Goal: Information Seeking & Learning: Learn about a topic

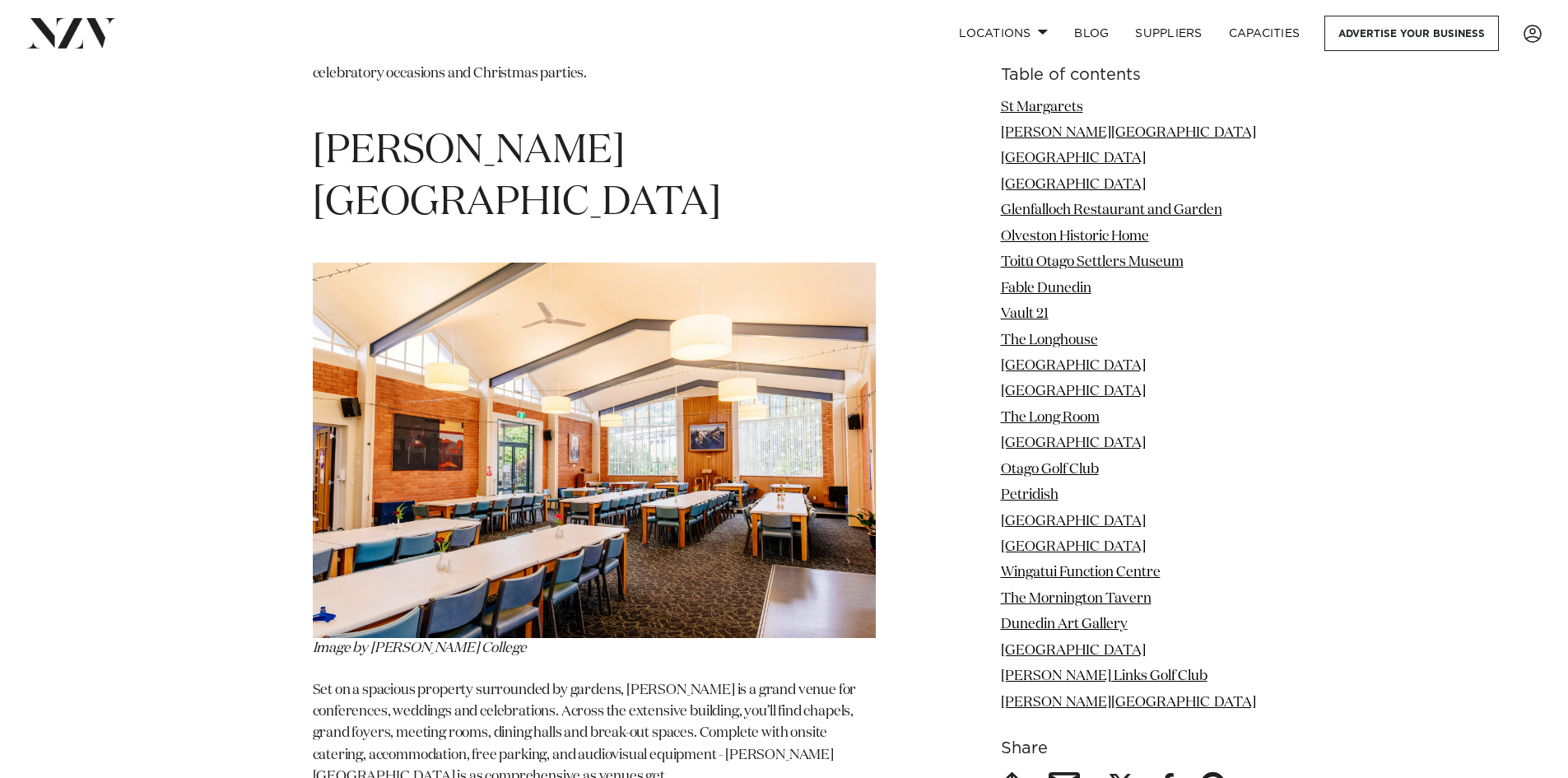
scroll to position [2635, 0]
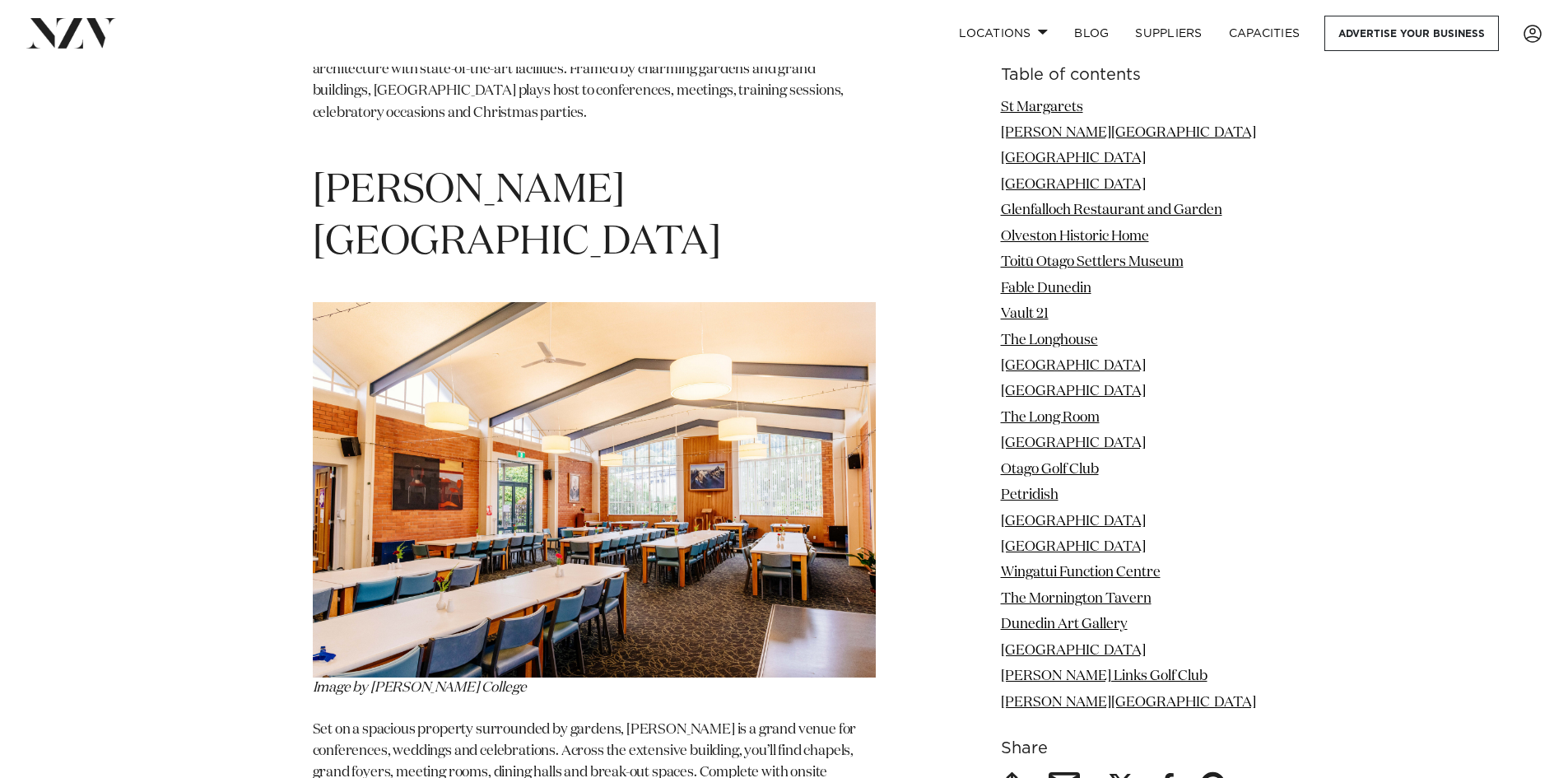
click at [431, 173] on h1 "[PERSON_NAME][GEOGRAPHIC_DATA]" at bounding box center [595, 217] width 563 height 104
click at [510, 468] on img at bounding box center [595, 490] width 563 height 376
click at [1072, 519] on link "[GEOGRAPHIC_DATA]" at bounding box center [1073, 521] width 145 height 14
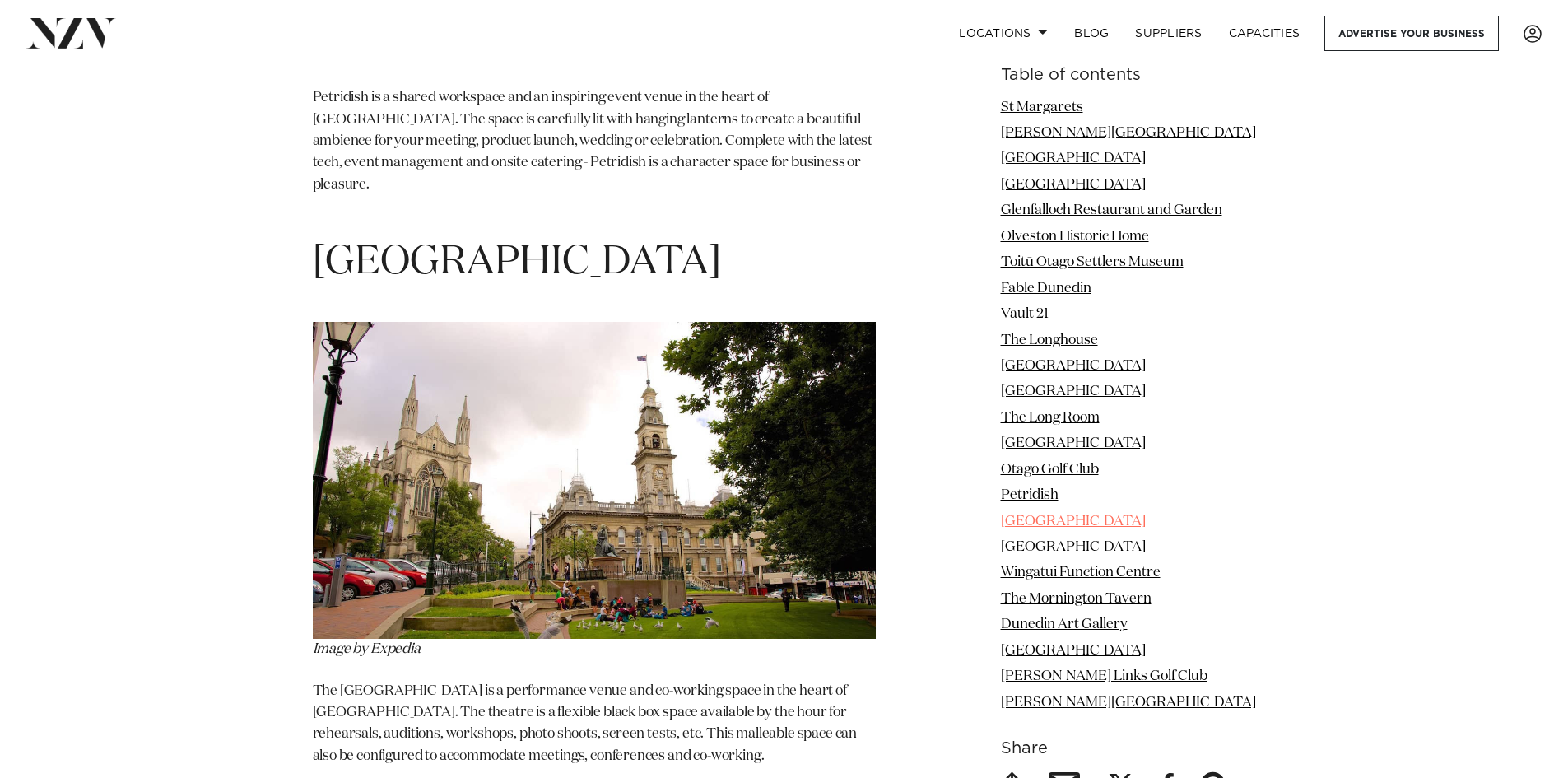
scroll to position [12351, 0]
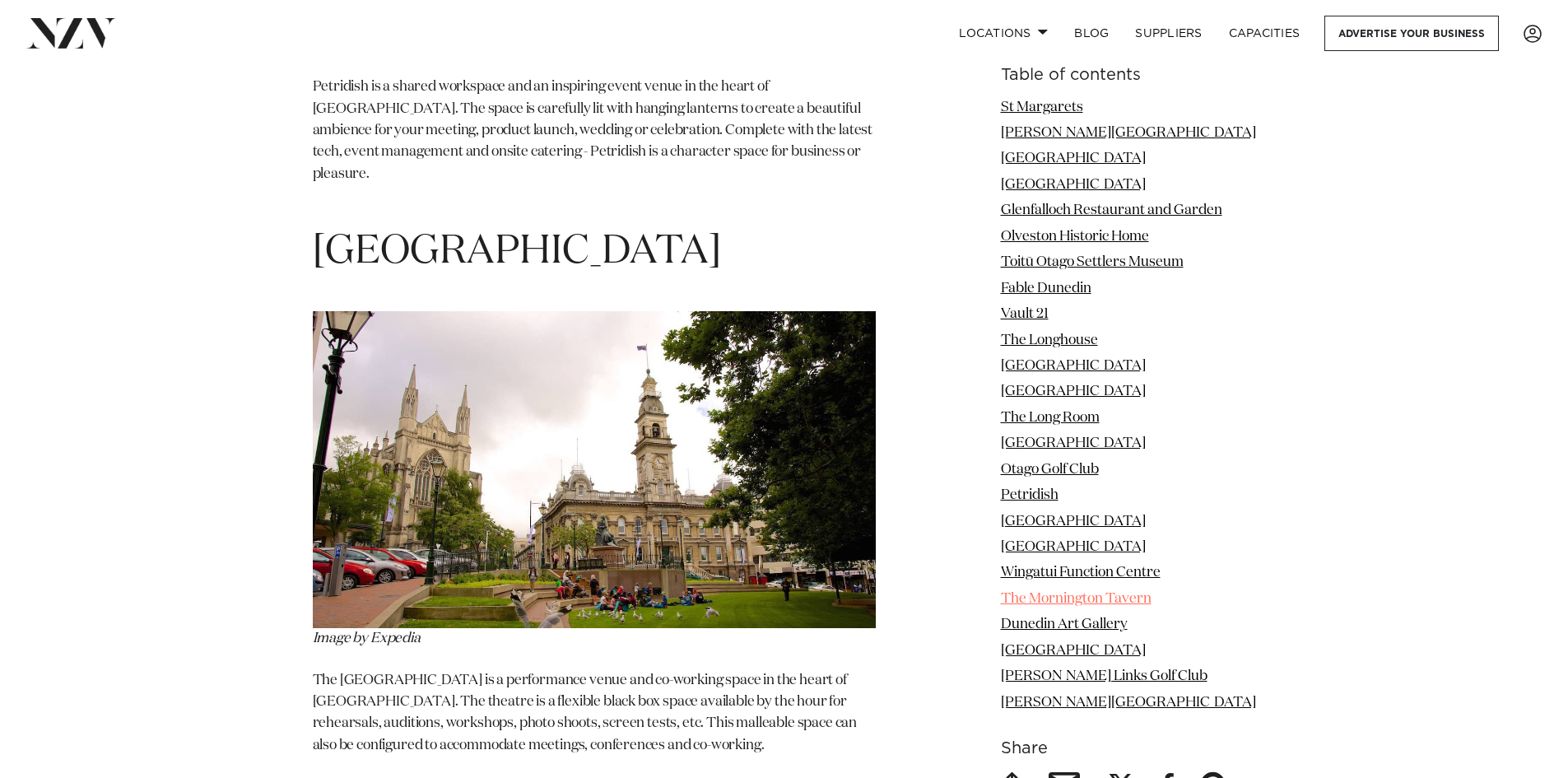
click at [1110, 605] on link "The Mornington Tavern" at bounding box center [1076, 598] width 151 height 14
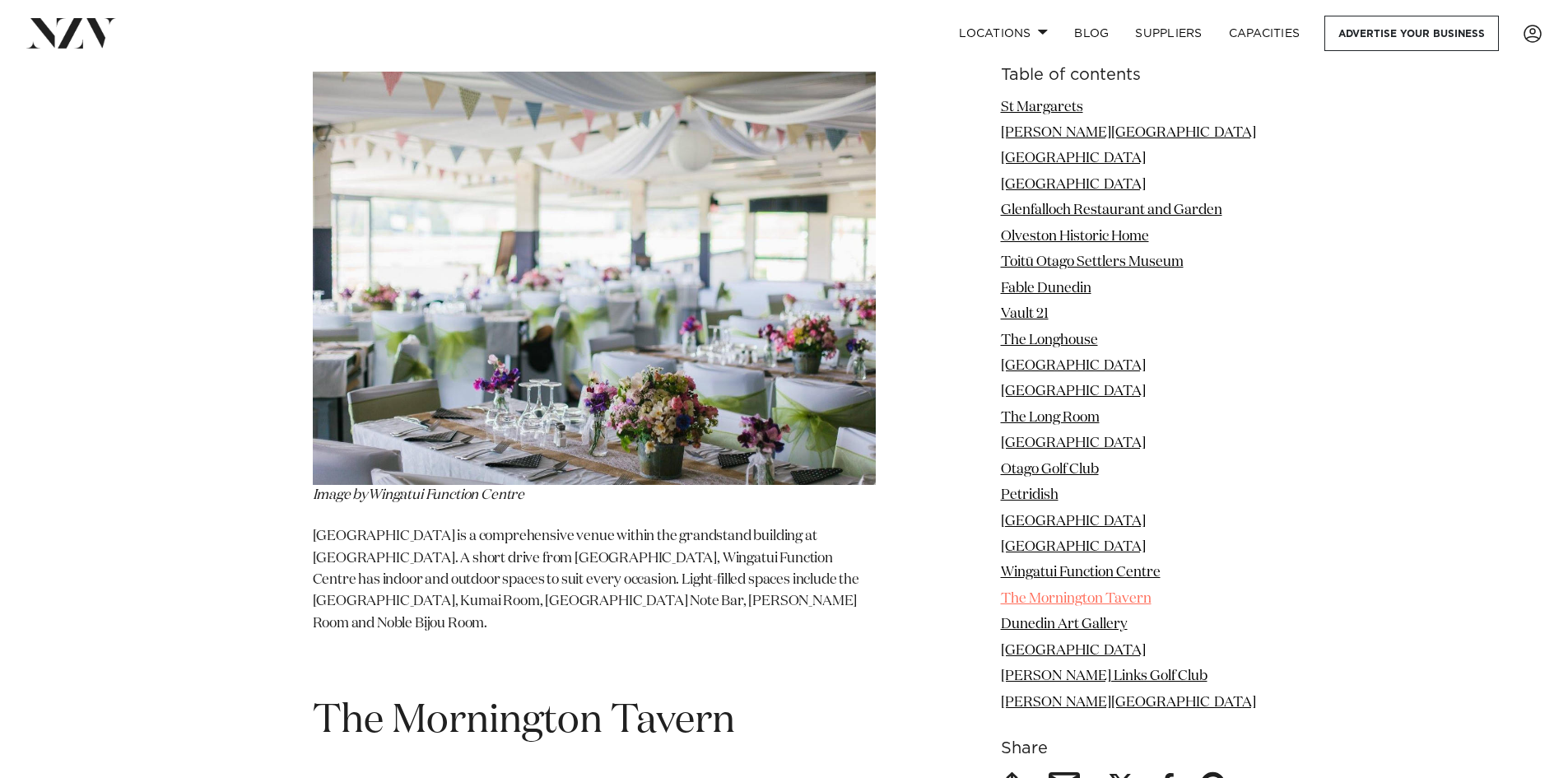
scroll to position [14284, 0]
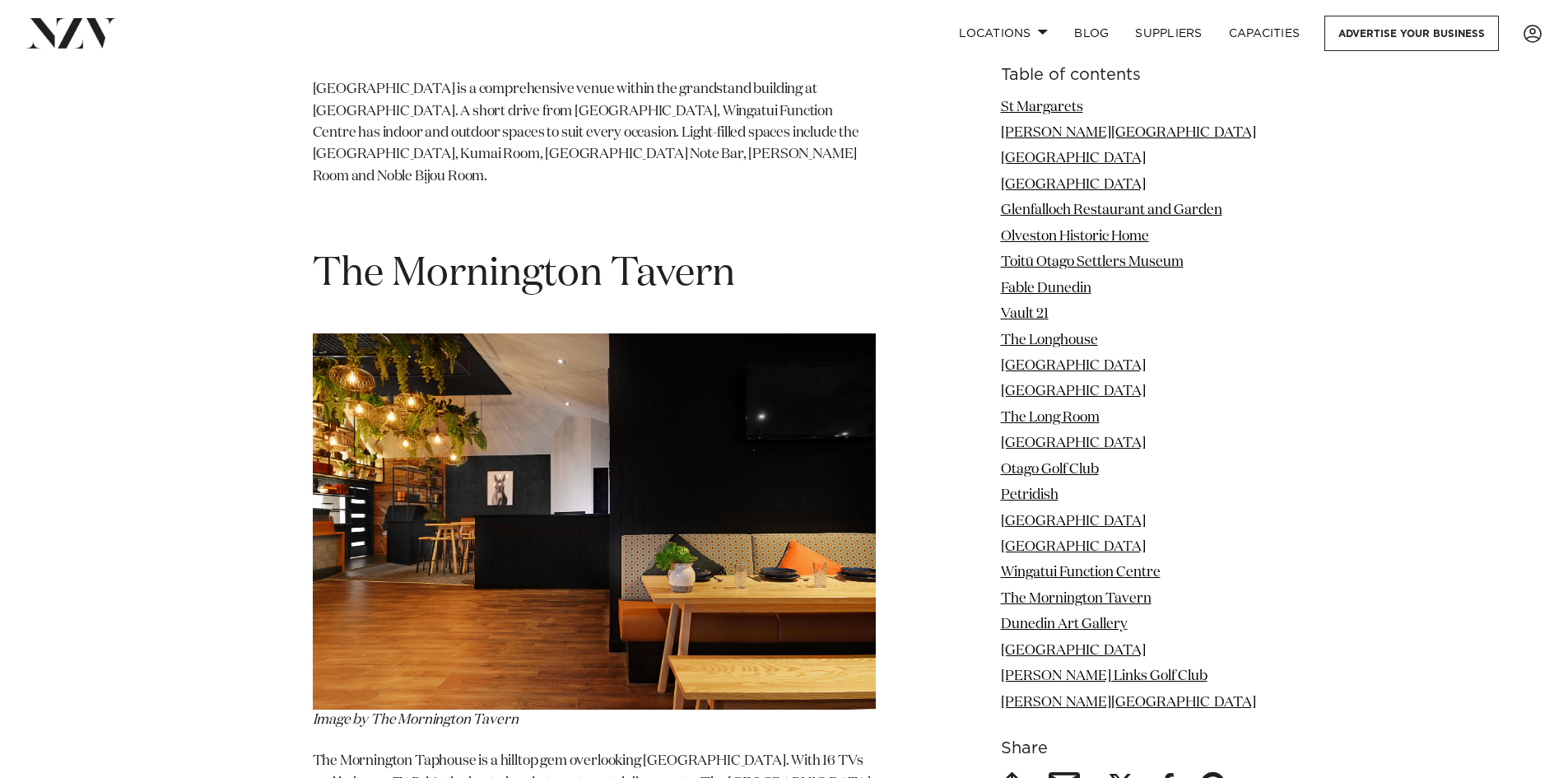
click at [487, 249] on h1 "The Mornington Tavern" at bounding box center [595, 274] width 563 height 51
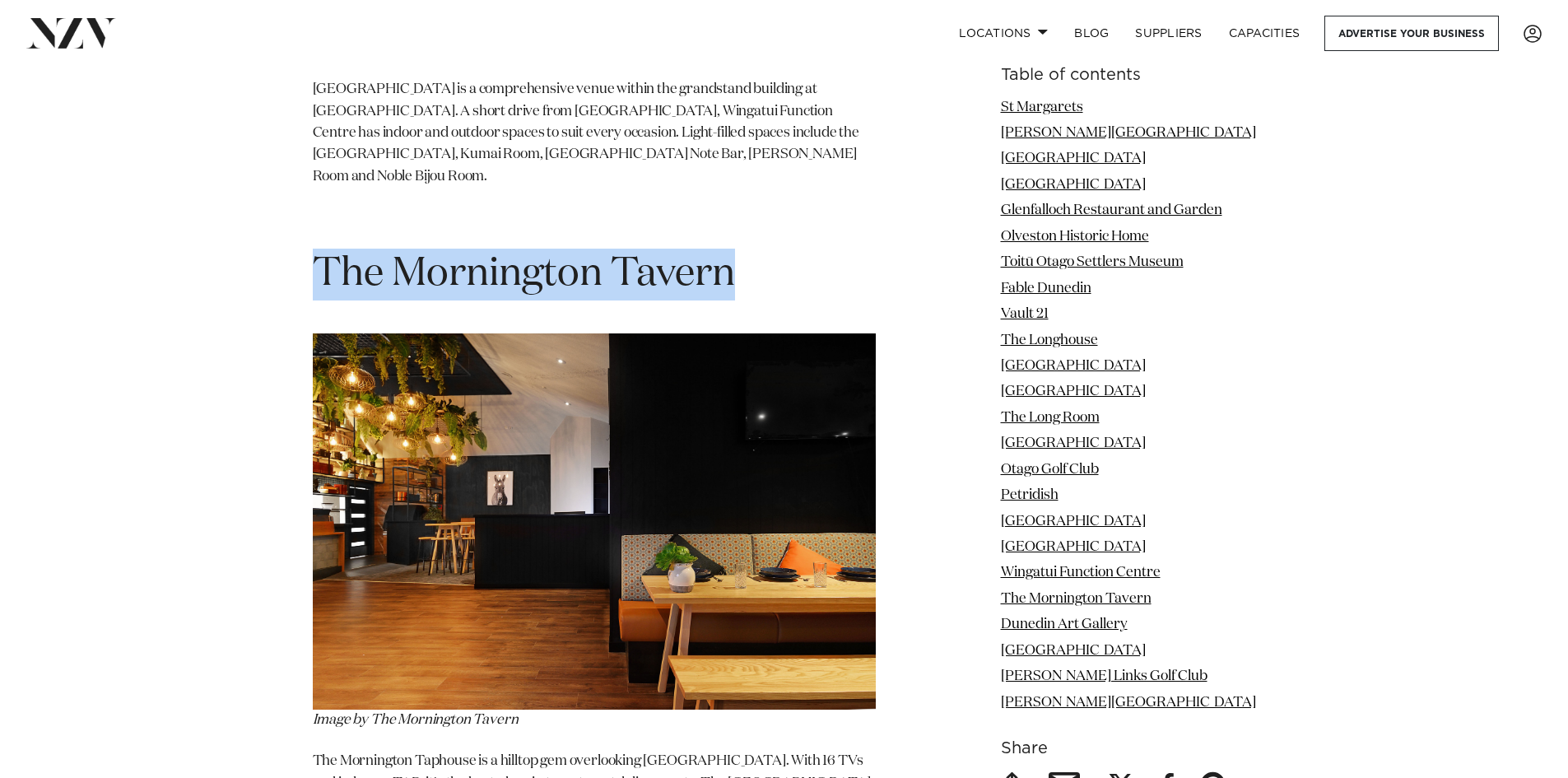
click at [487, 249] on h1 "The Mornington Tavern" at bounding box center [595, 274] width 563 height 51
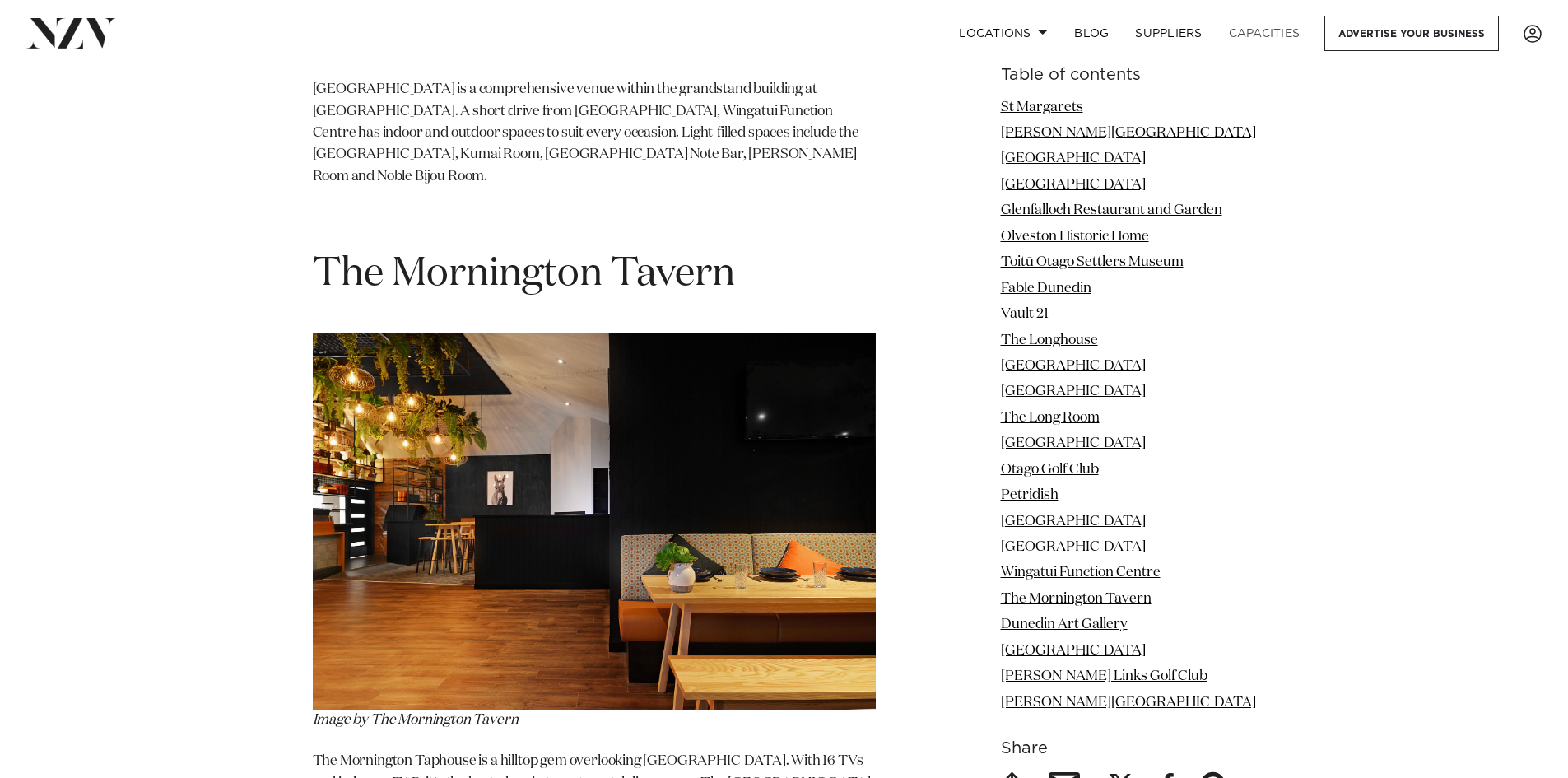
click at [1272, 33] on link "Capacities" at bounding box center [1265, 34] width 98 height 36
click at [1058, 493] on link "Petridish" at bounding box center [1030, 496] width 58 height 14
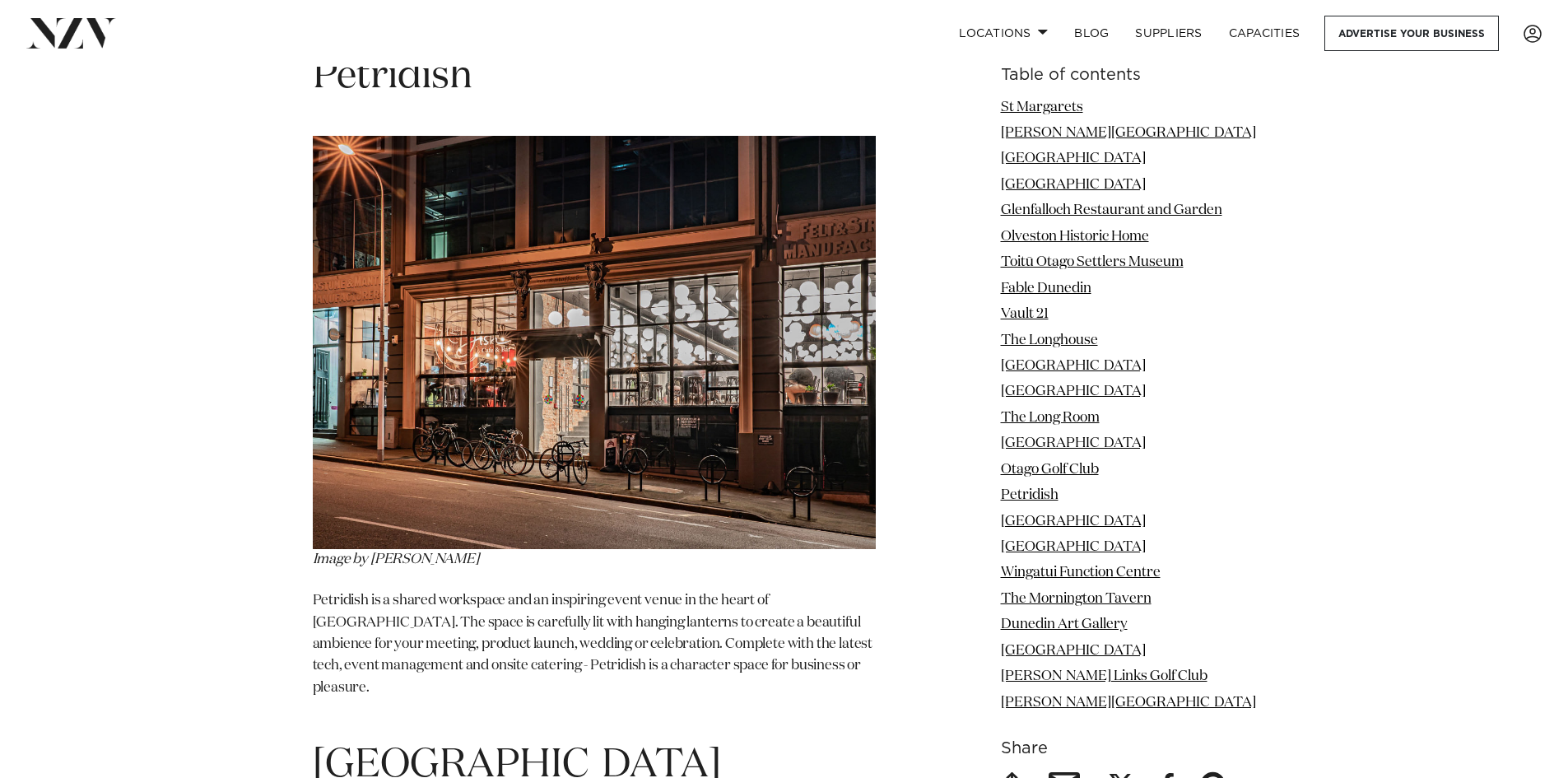
scroll to position [11848, 0]
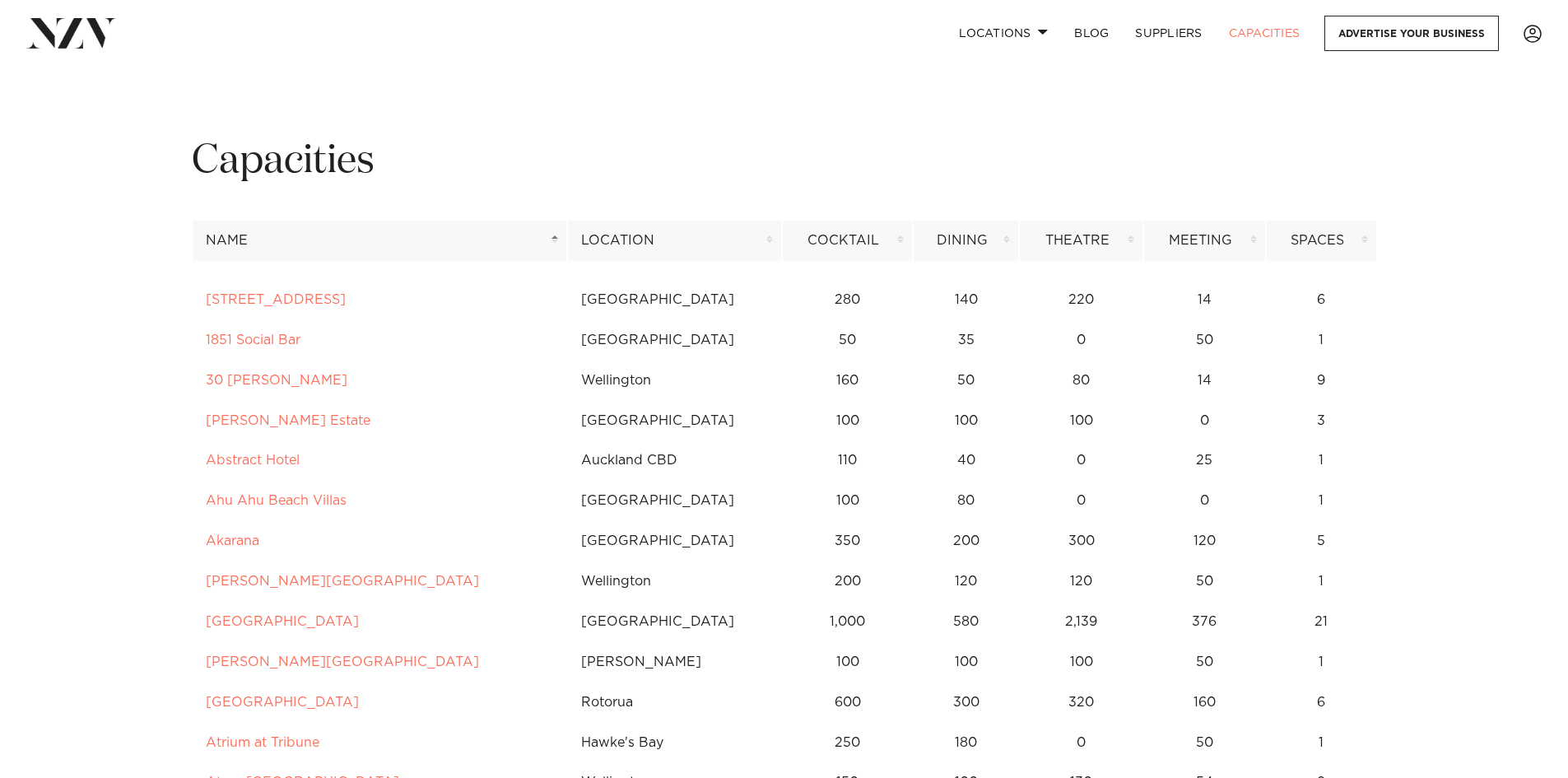
click at [766, 237] on th "Location" at bounding box center [675, 240] width 215 height 40
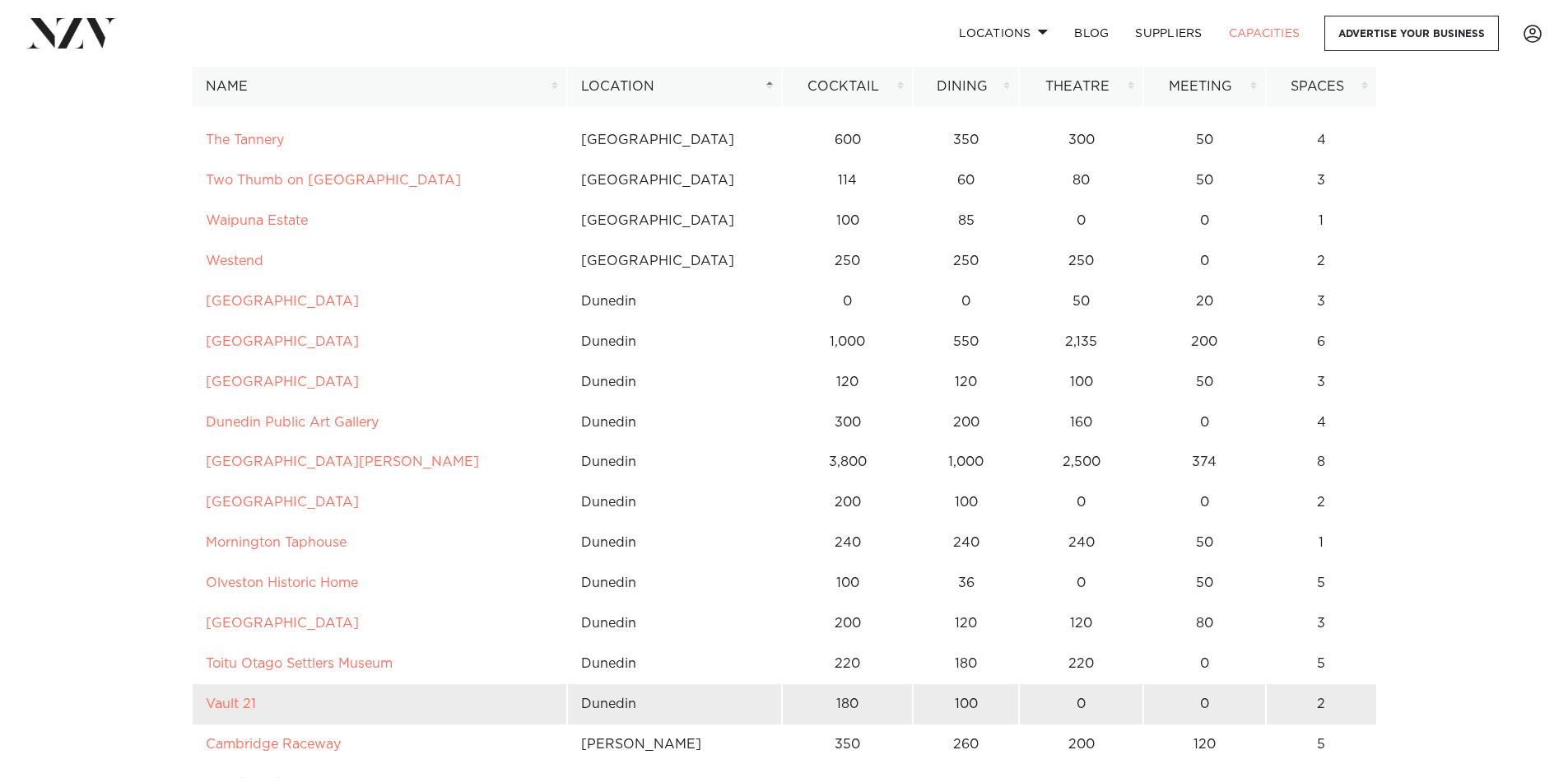
scroll to position [6422, 0]
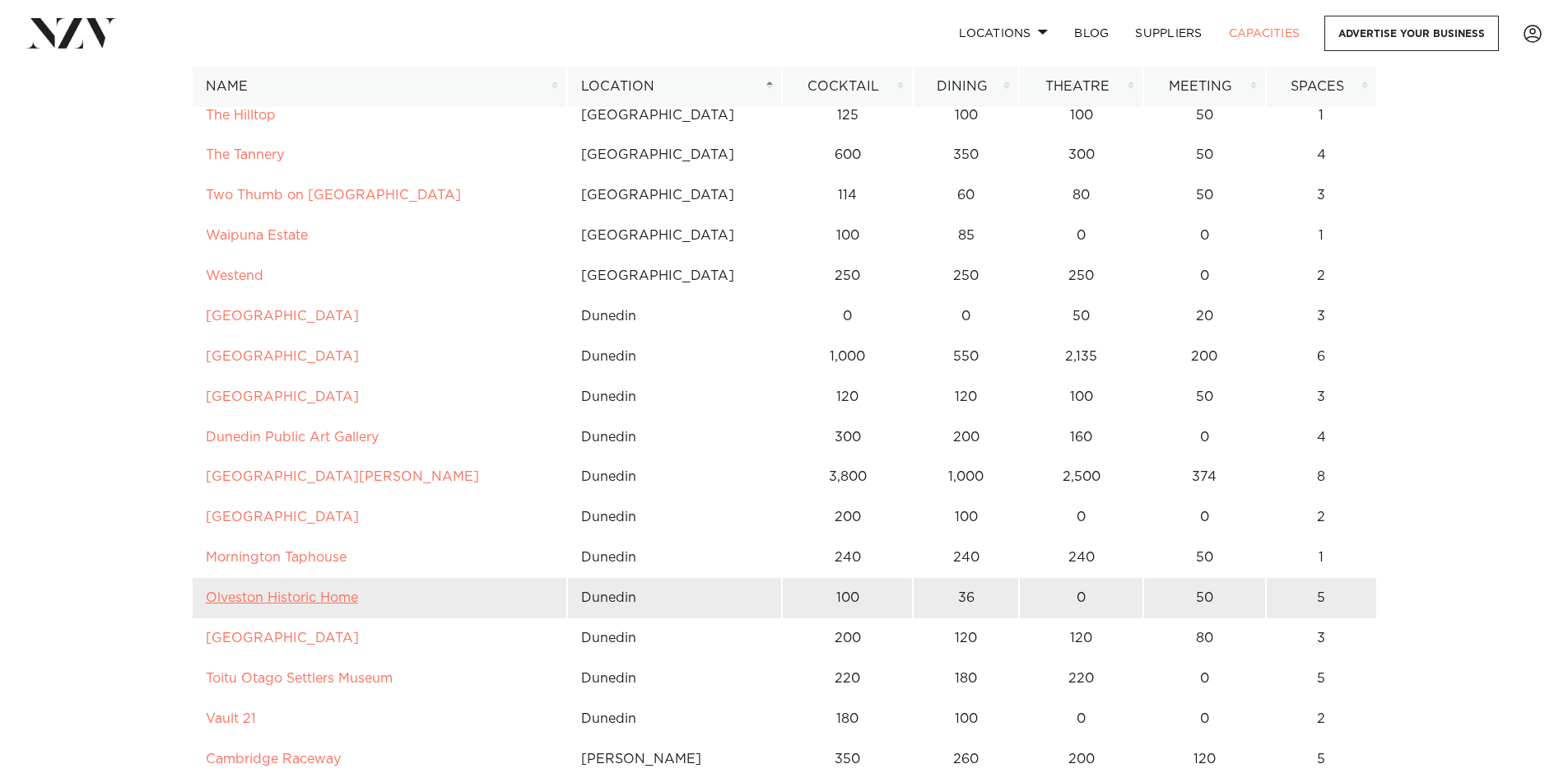
click at [323, 596] on link "Olveston Historic Home" at bounding box center [281, 598] width 152 height 13
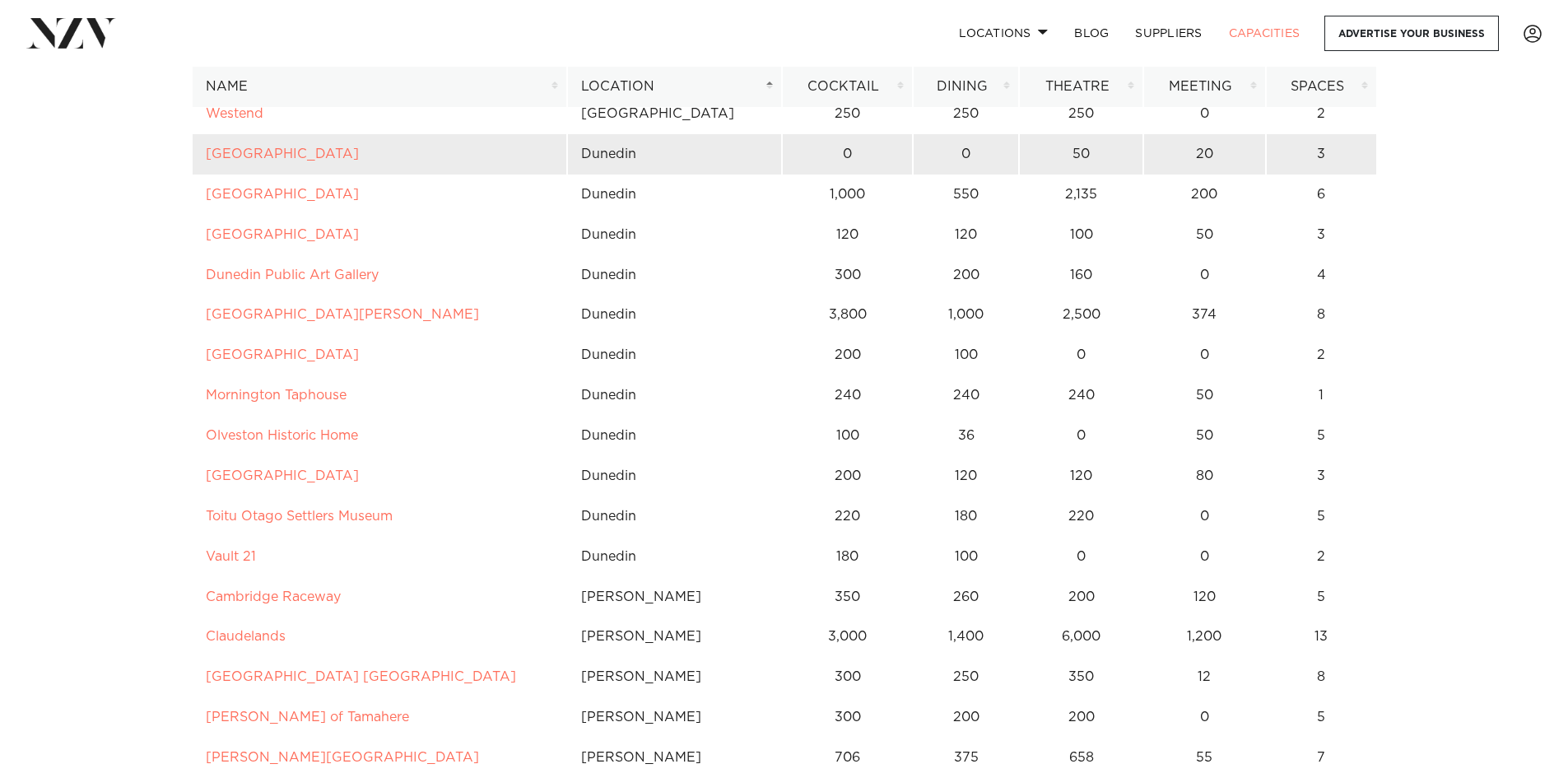
scroll to position [6587, 0]
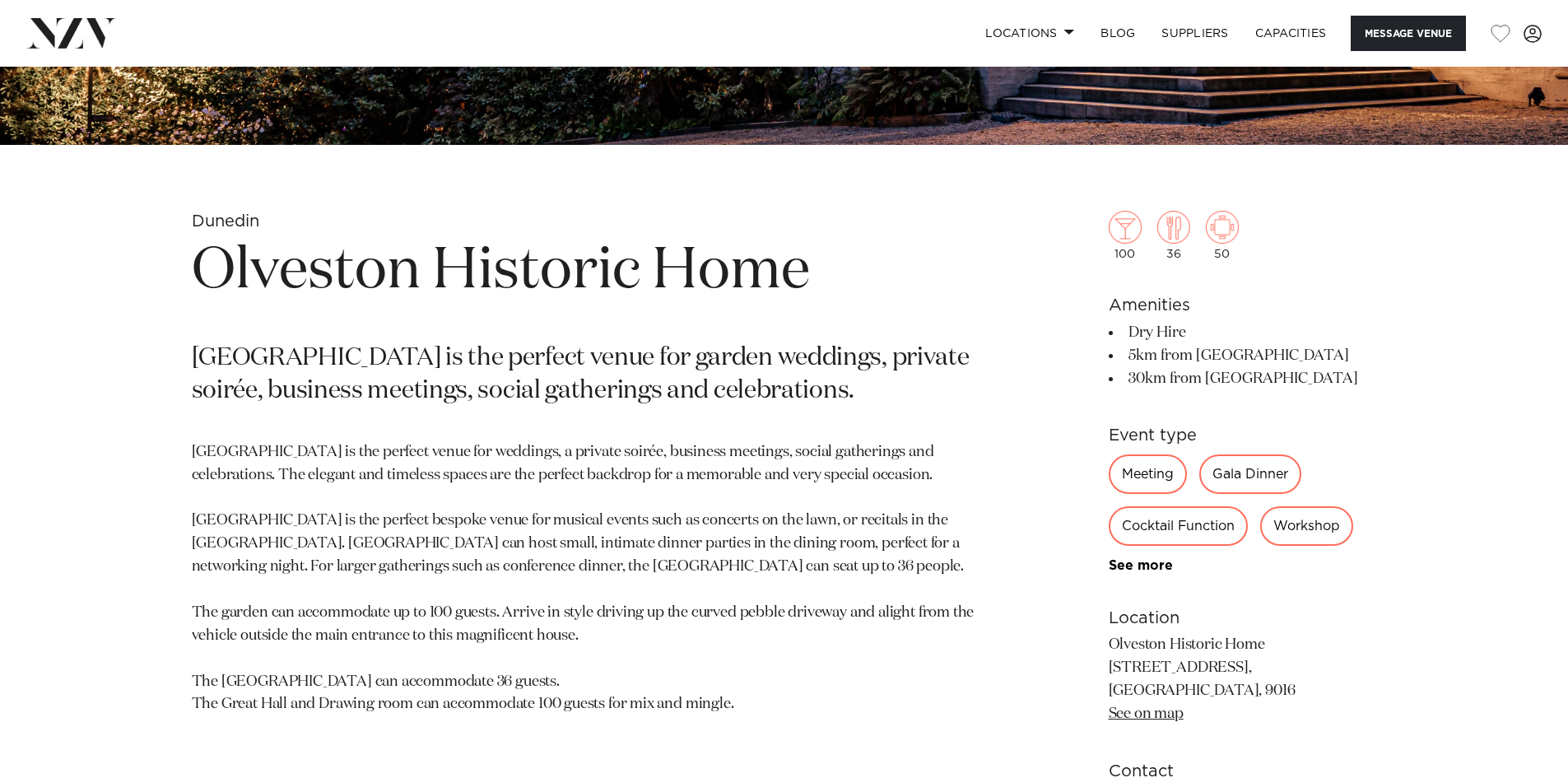
scroll to position [658, 0]
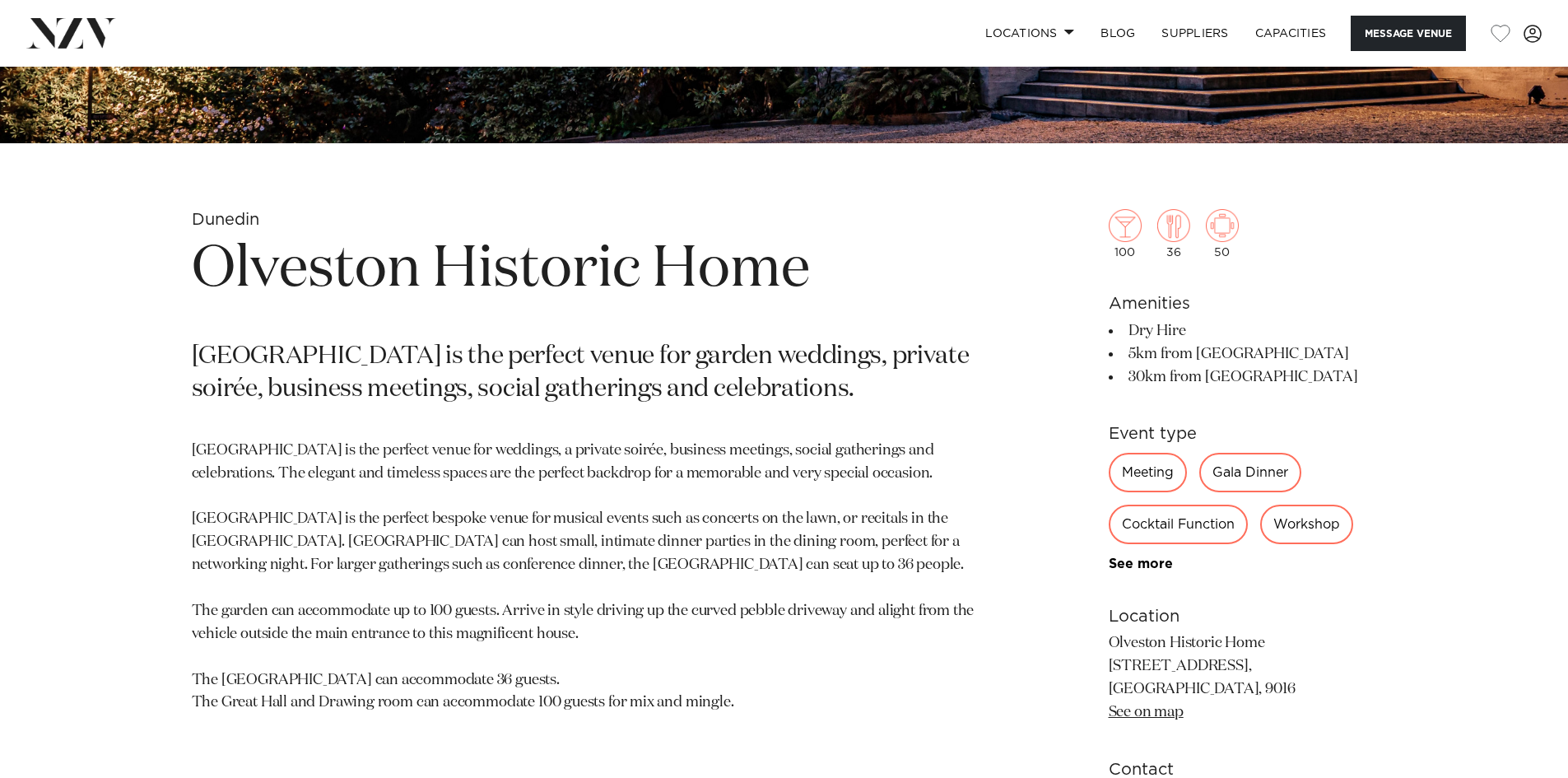
click at [1168, 526] on div "Cocktail Function" at bounding box center [1178, 525] width 139 height 39
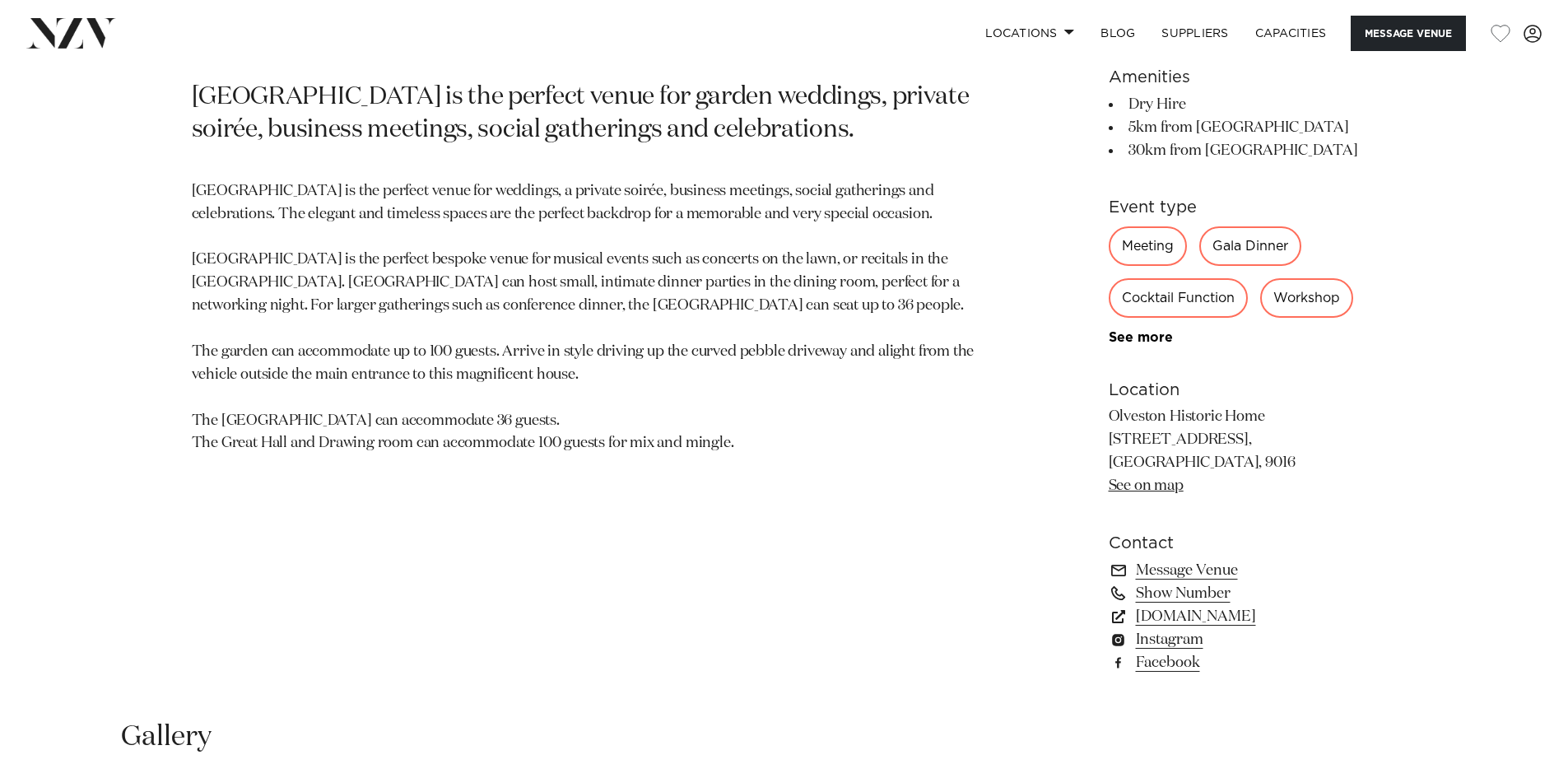
scroll to position [988, 0]
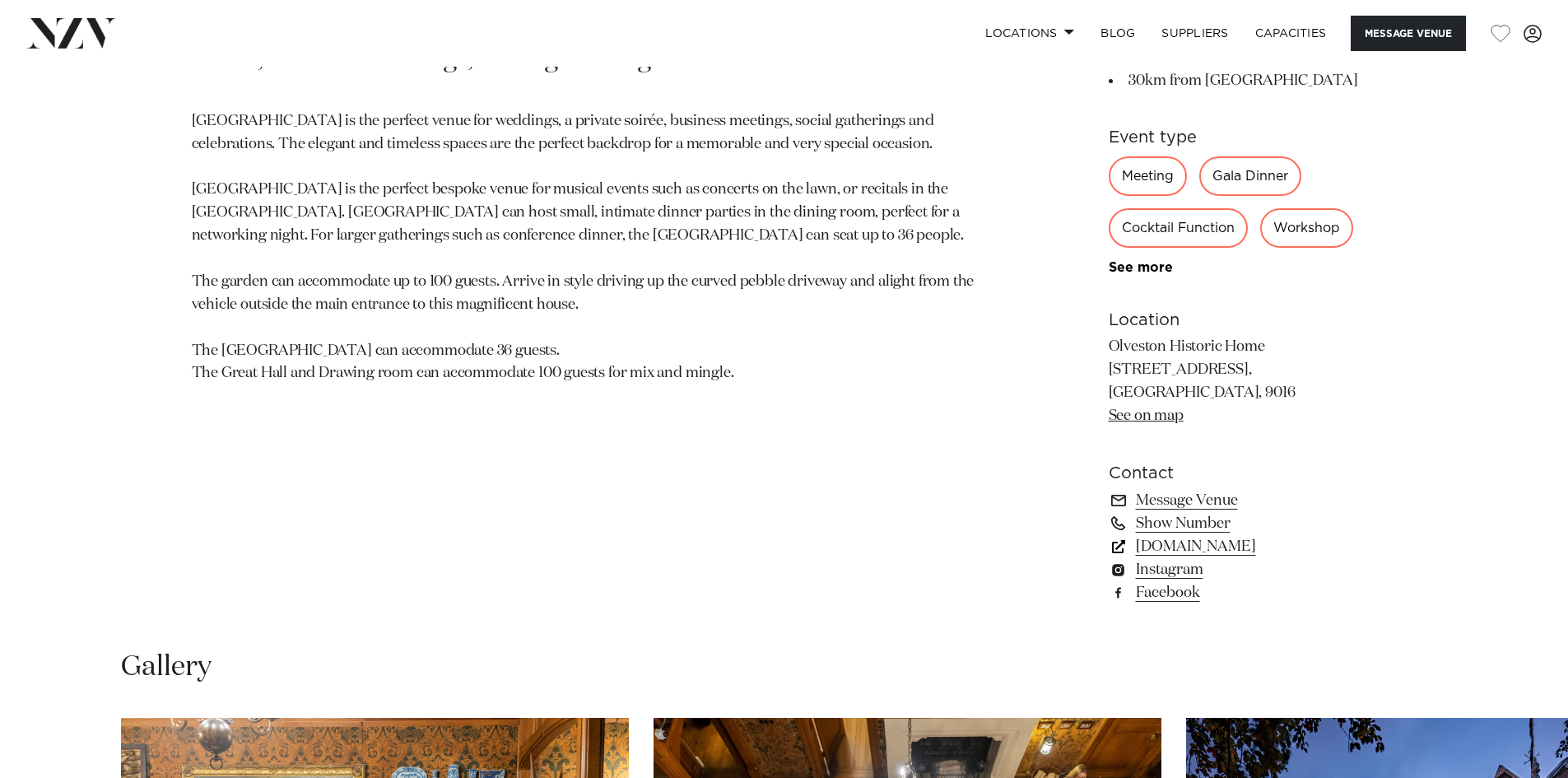
click at [1174, 544] on link "www.olveston.co.nz" at bounding box center [1243, 546] width 268 height 23
